Goal: Find specific page/section: Locate a particular part of the current website

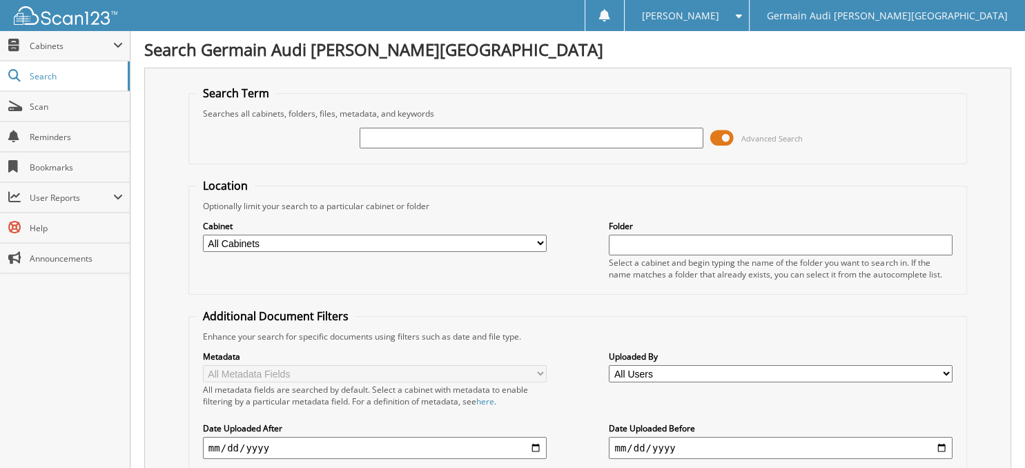
type input "9"
type input "89132"
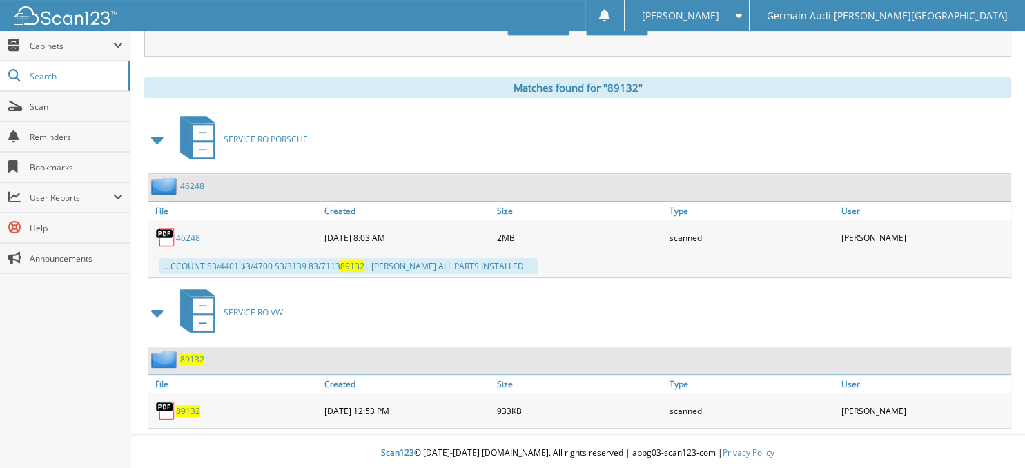
scroll to position [536, 0]
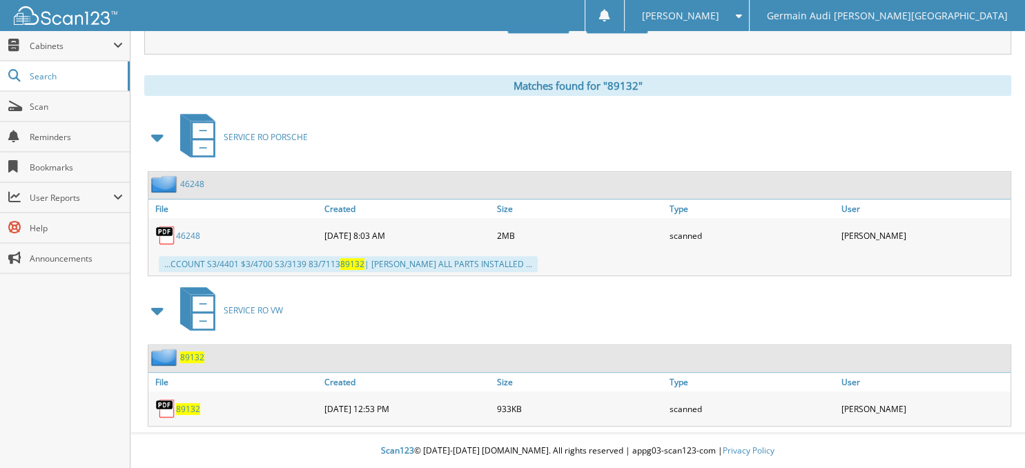
click at [181, 409] on span "89132" at bounding box center [188, 409] width 24 height 12
click at [195, 359] on span "89132" at bounding box center [192, 357] width 24 height 12
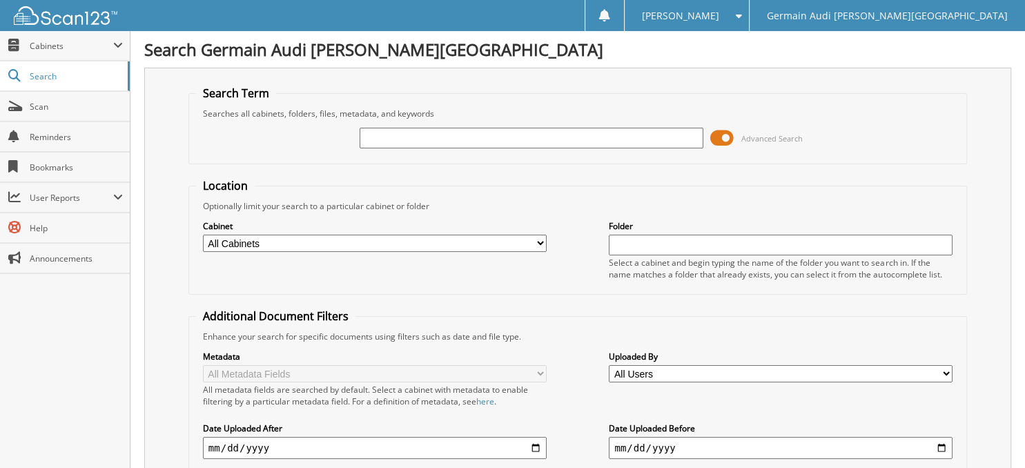
click at [402, 140] on input "text" at bounding box center [532, 138] width 344 height 21
click at [420, 143] on input "text" at bounding box center [532, 138] width 344 height 21
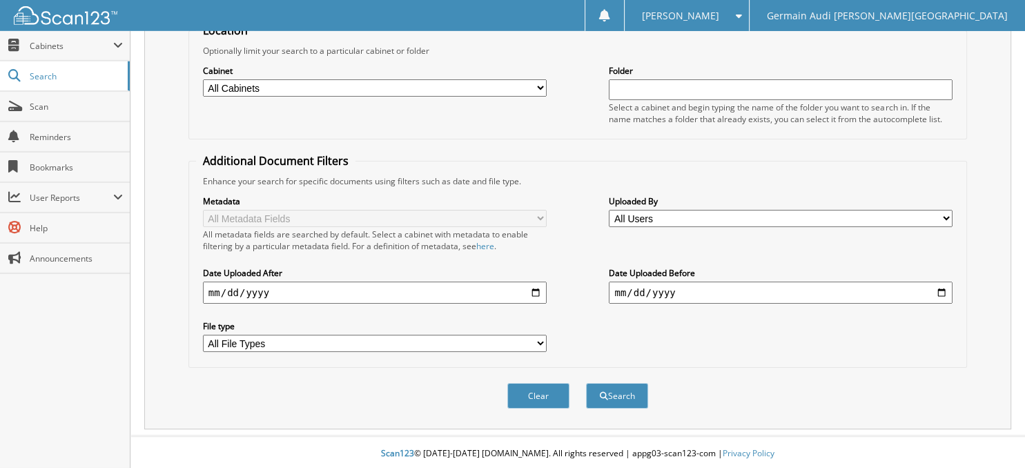
scroll to position [168, 0]
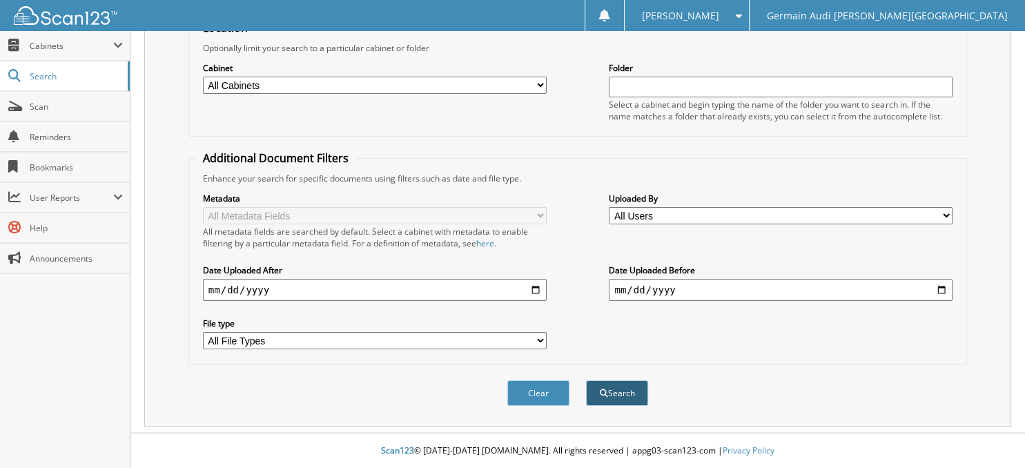
type input "89132"
click at [610, 393] on button "Search" at bounding box center [617, 393] width 62 height 26
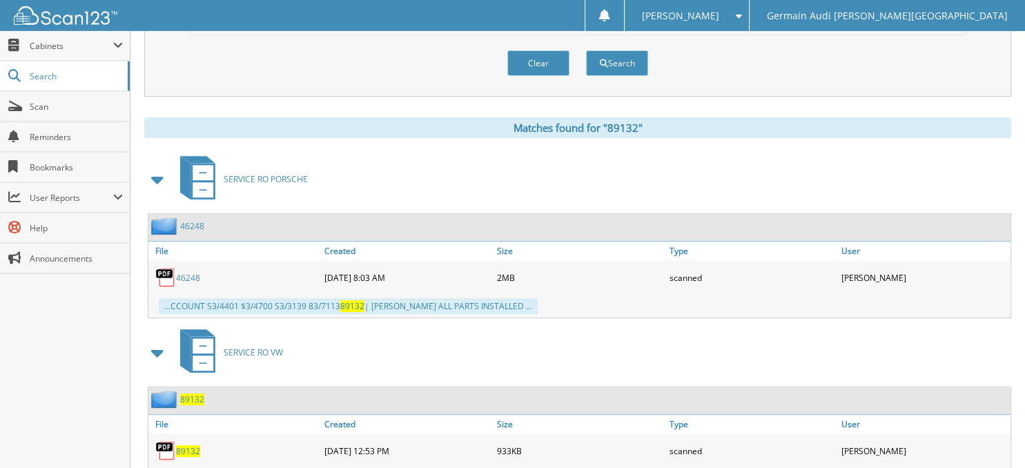
scroll to position [536, 0]
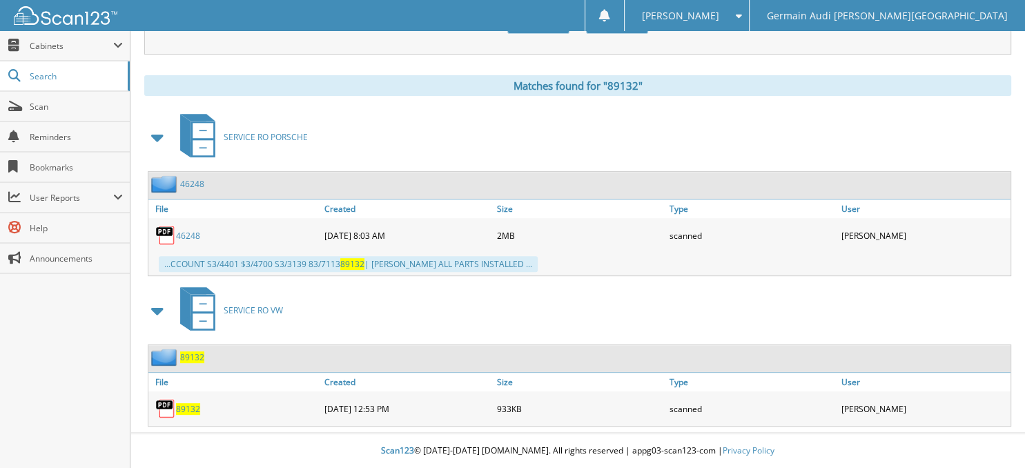
click at [189, 360] on span "89132" at bounding box center [192, 357] width 24 height 12
